Goal: Task Accomplishment & Management: Manage account settings

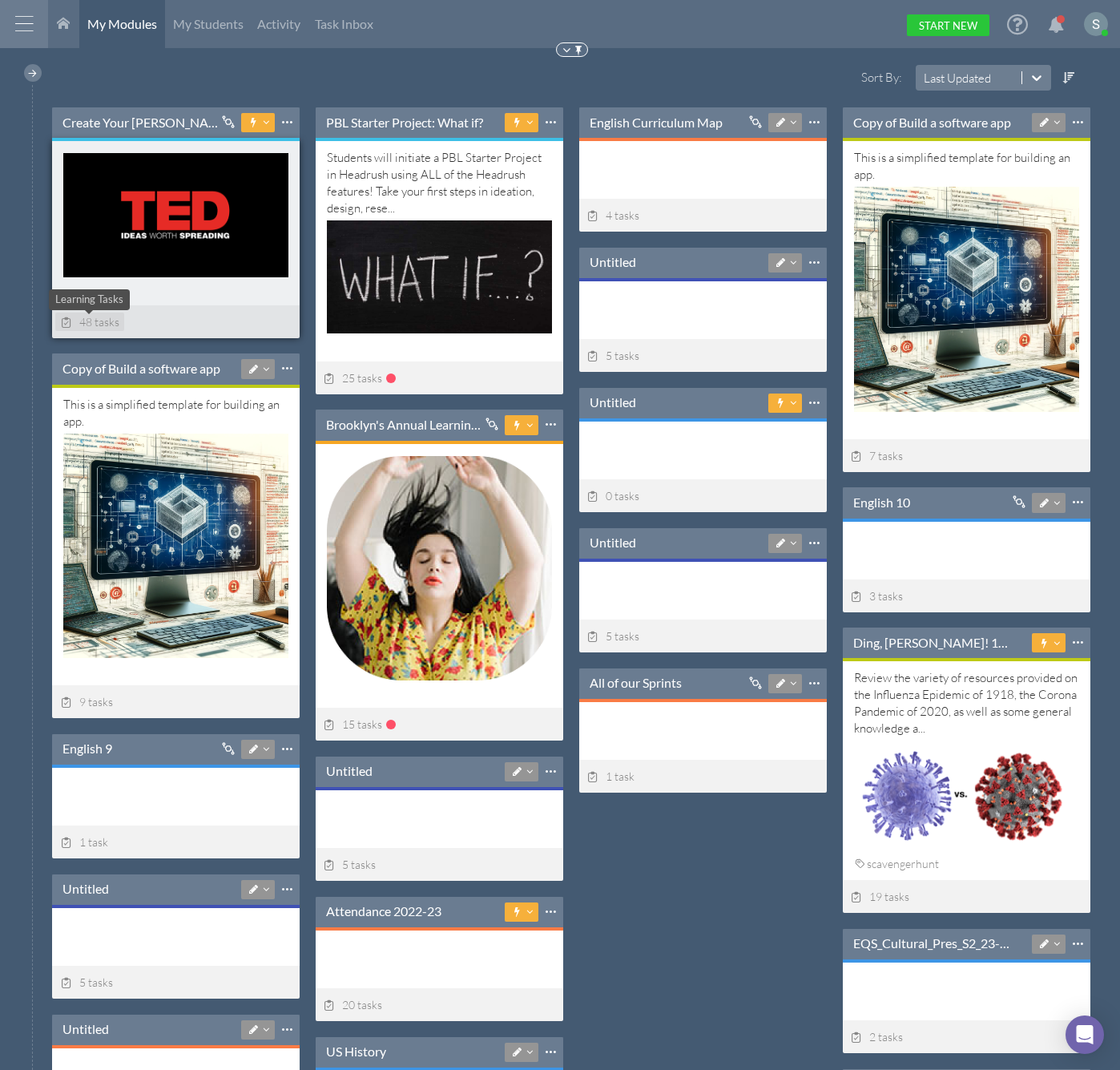
click at [89, 321] on span "48 tasks" at bounding box center [89, 322] width 59 height 13
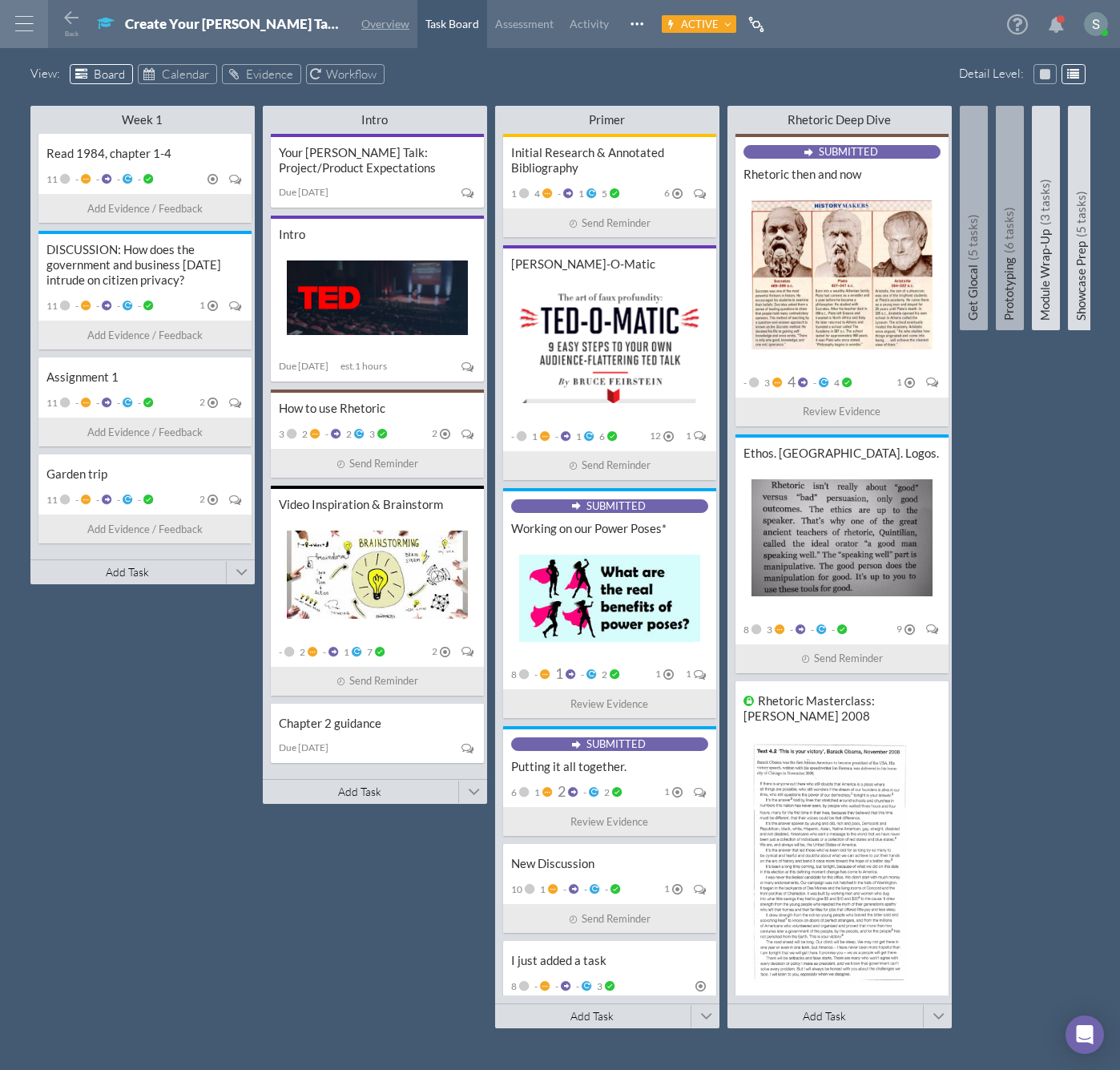
click at [362, 23] on span "Overview" at bounding box center [386, 24] width 48 height 13
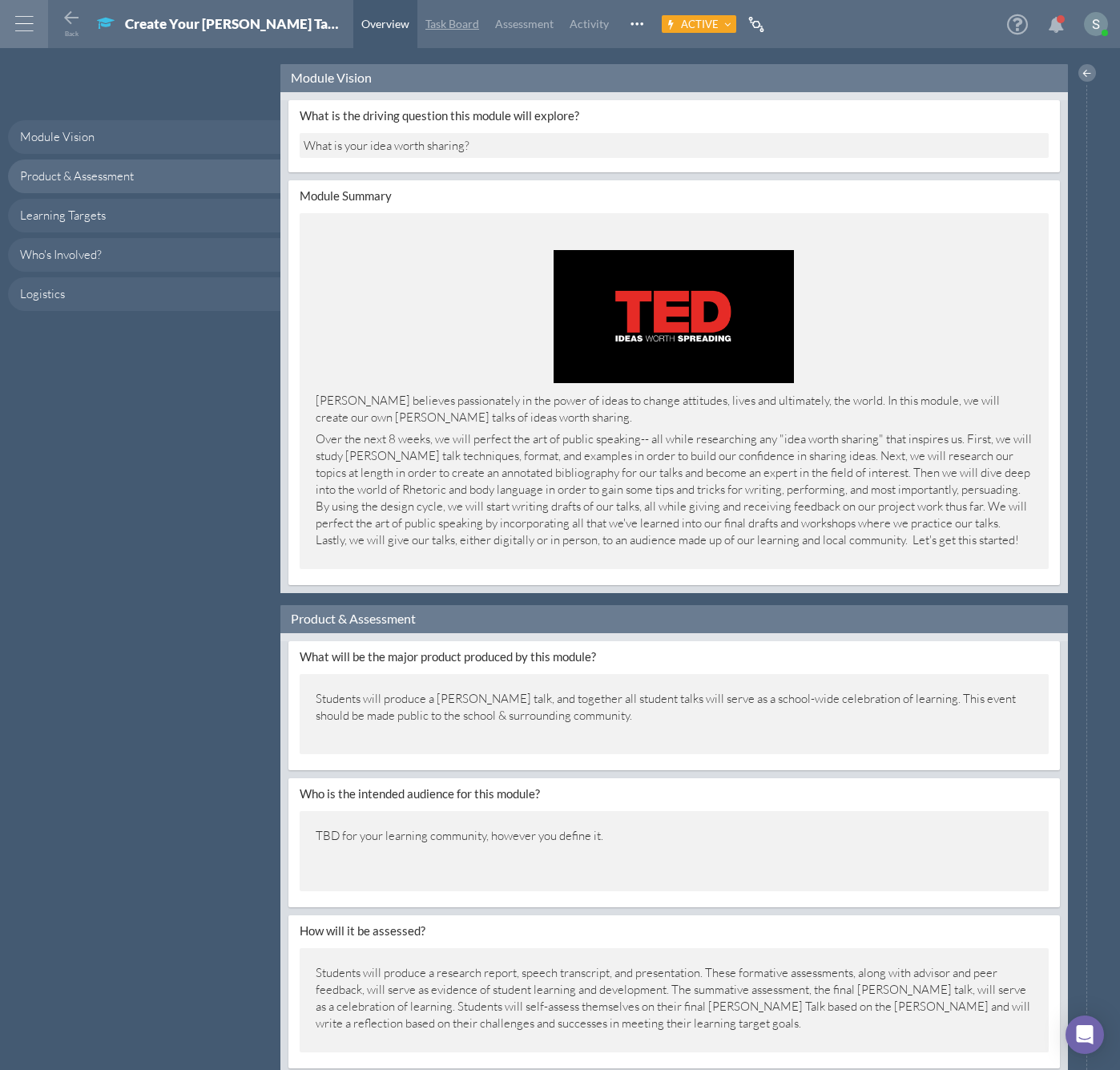
click at [426, 21] on span "Task Board" at bounding box center [452, 24] width 54 height 13
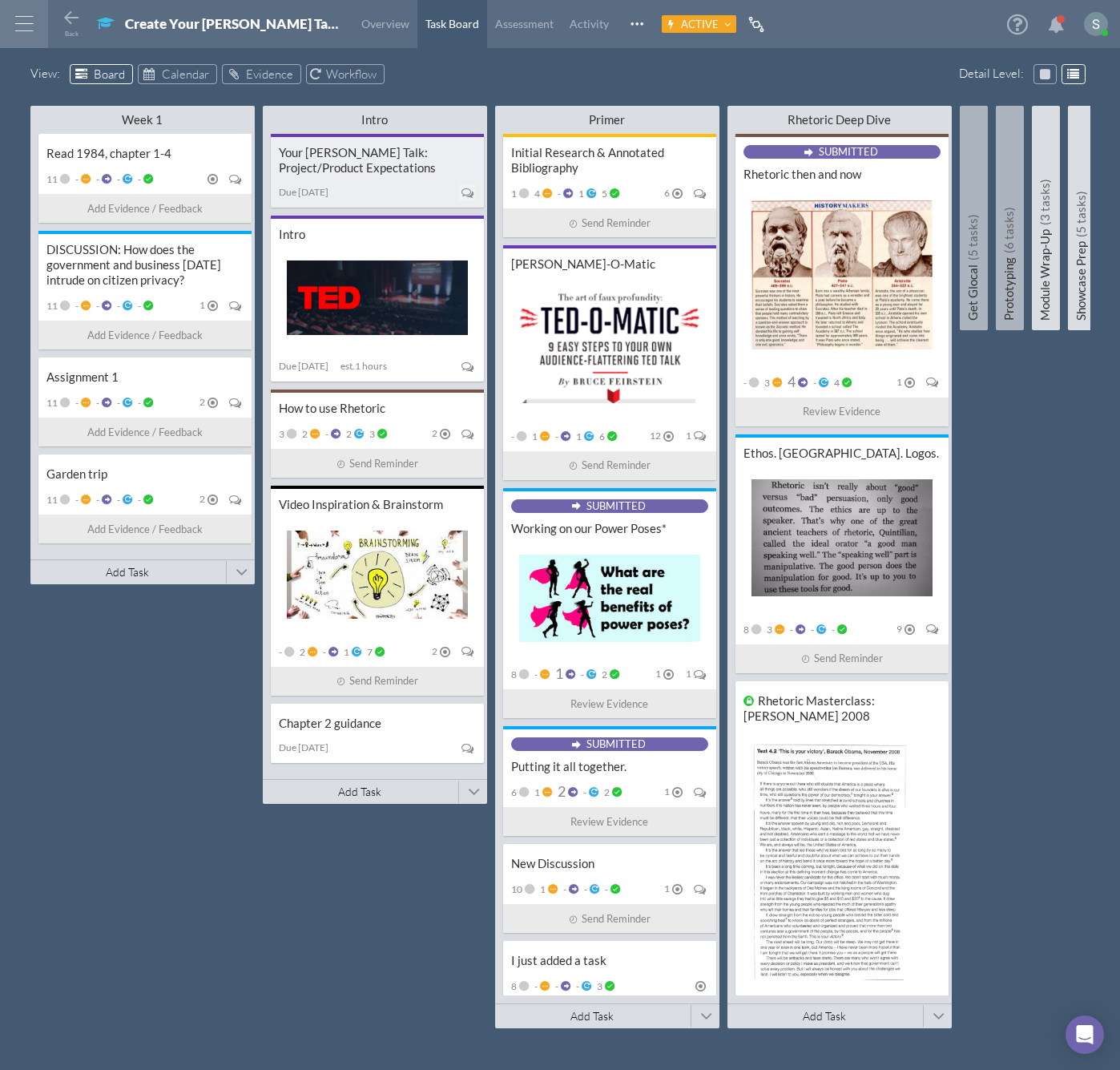
click at [384, 186] on div "Due [DATE]" at bounding box center [378, 193] width 198 height 22
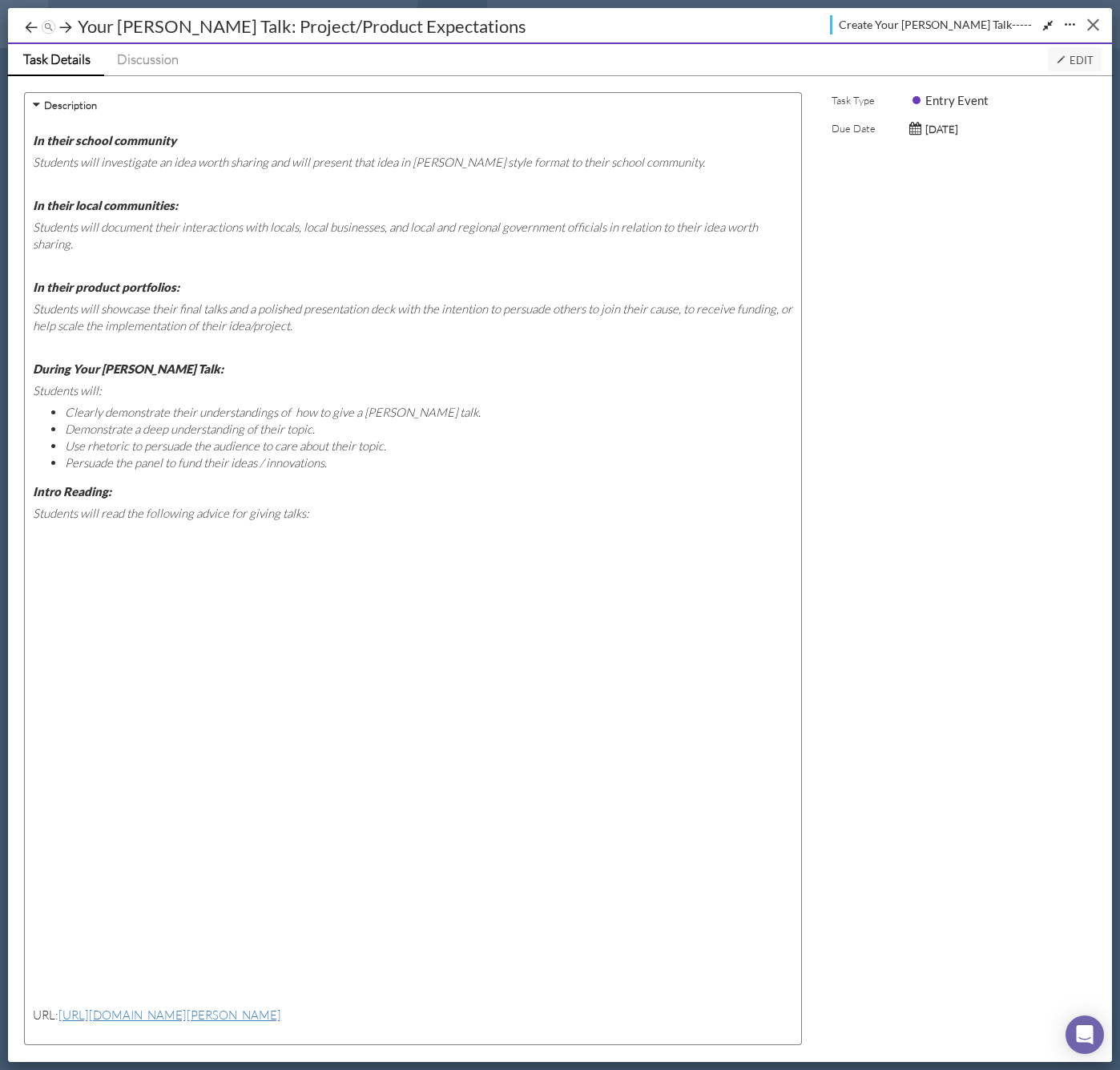
click at [1093, 22] on button "Close" at bounding box center [1093, 25] width 25 height 25
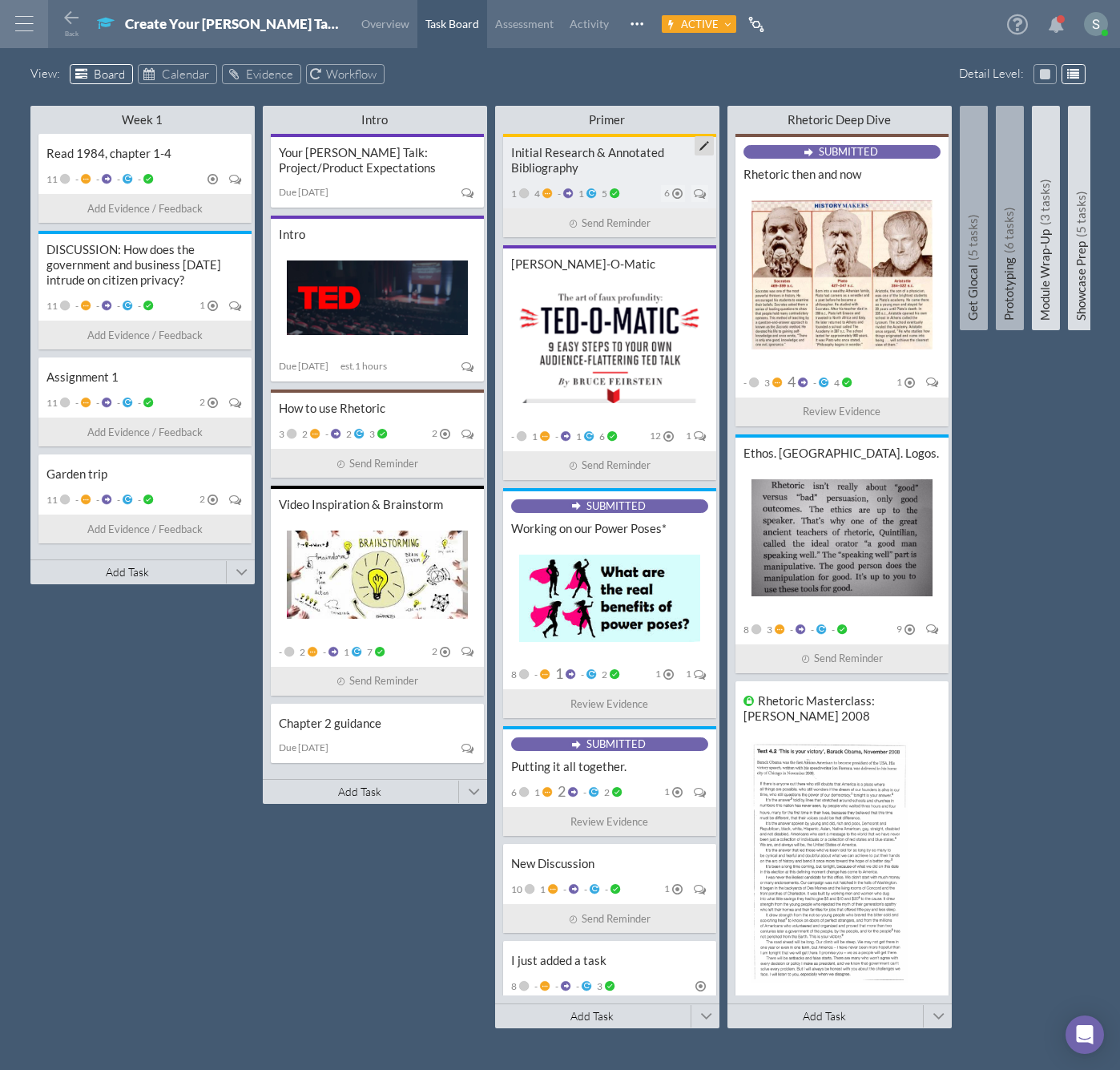
click at [613, 151] on div "Initial Research & Annotated Bibliography" at bounding box center [610, 161] width 198 height 30
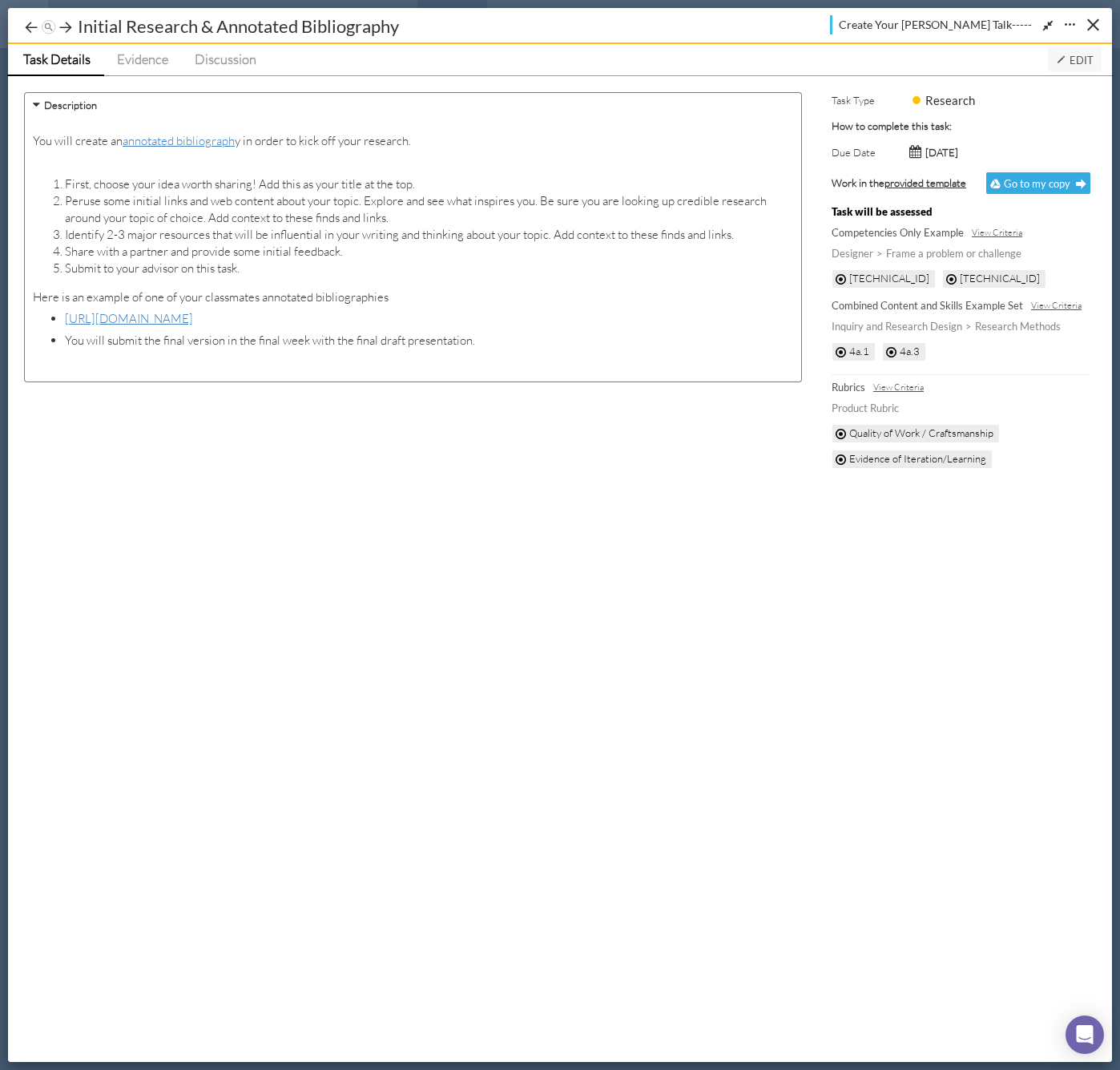
click at [1083, 64] on span "Edit" at bounding box center [1075, 60] width 38 height 12
